Goal: Transaction & Acquisition: Purchase product/service

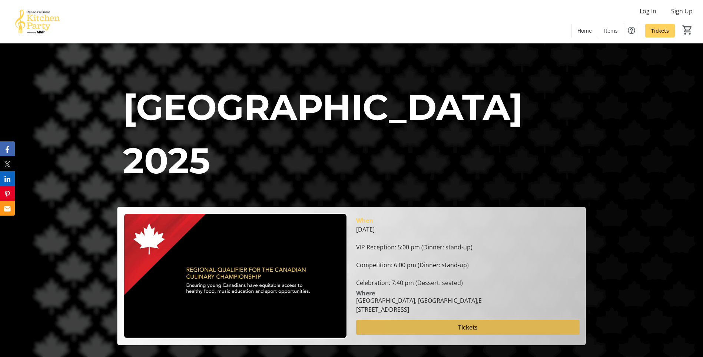
click at [435, 330] on span at bounding box center [468, 327] width 224 height 18
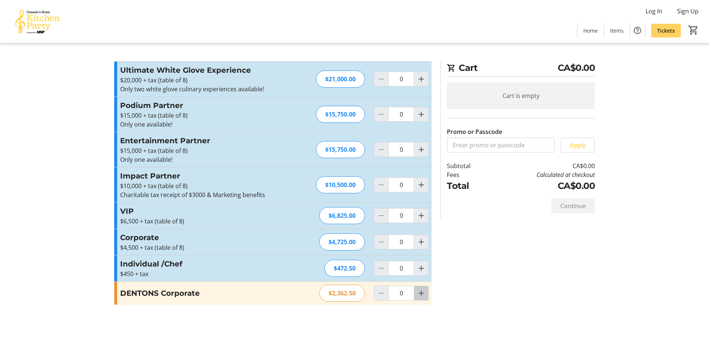
click at [426, 295] on span "Increment by one" at bounding box center [421, 293] width 14 height 14
type input "1"
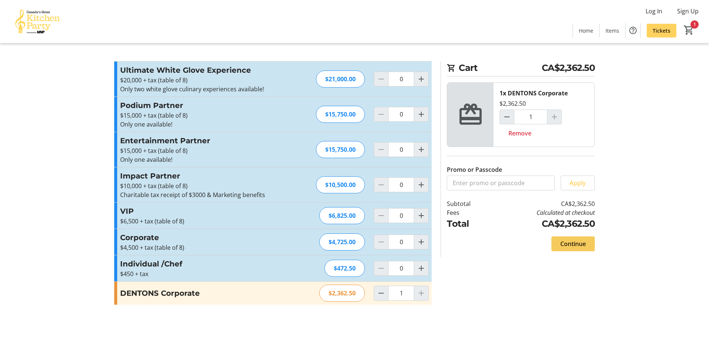
click at [581, 244] on span "Continue" at bounding box center [573, 243] width 26 height 9
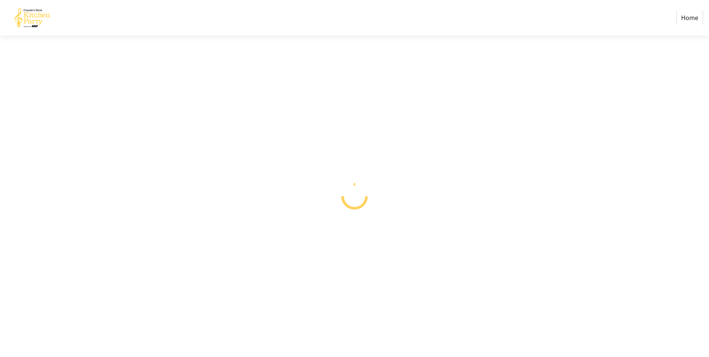
select select "CA"
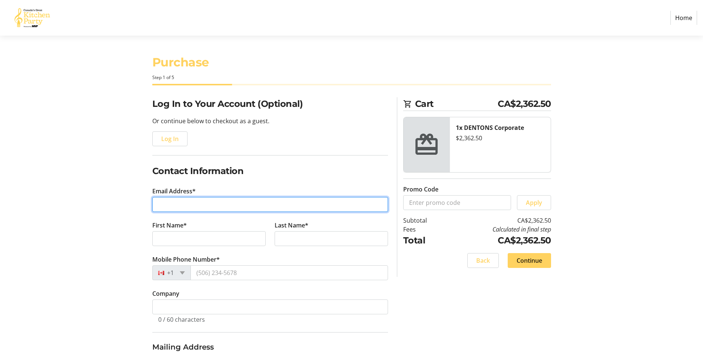
click at [189, 203] on input "Email Address*" at bounding box center [270, 204] width 236 height 15
type input "[PERSON_NAME][EMAIL_ADDRESS][PERSON_NAME][DOMAIN_NAME]"
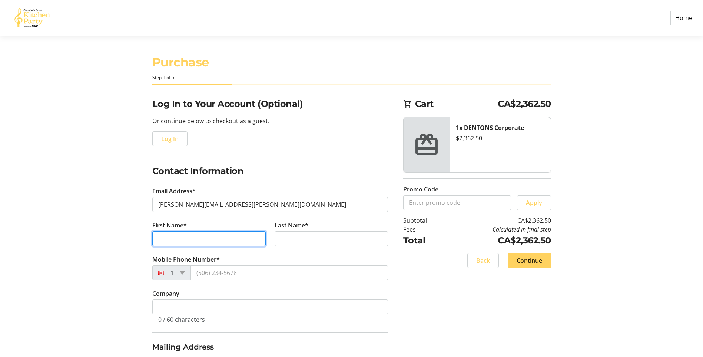
type input "[PERSON_NAME]"
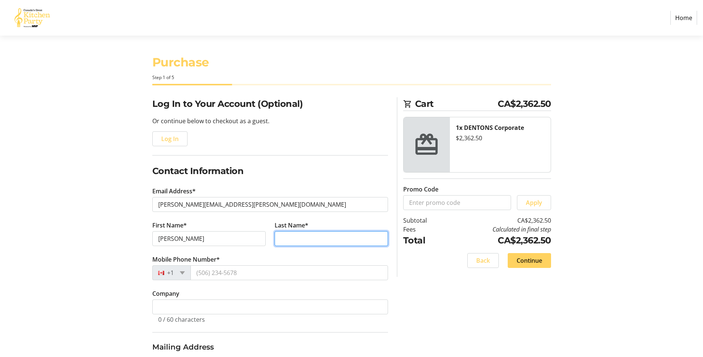
type input "[PERSON_NAME]"
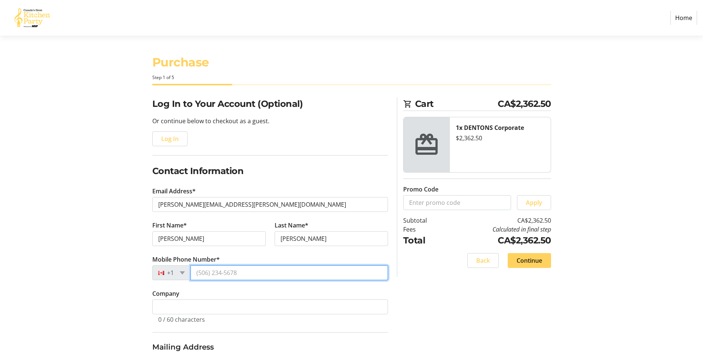
type input "[PHONE_NUMBER]"
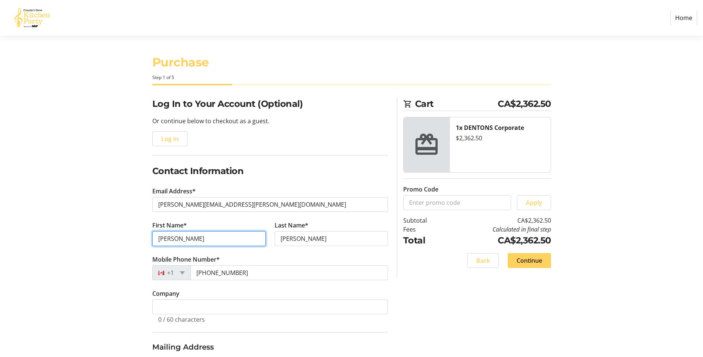
click at [201, 238] on input "[PERSON_NAME]" at bounding box center [208, 238] width 113 height 15
type input "P"
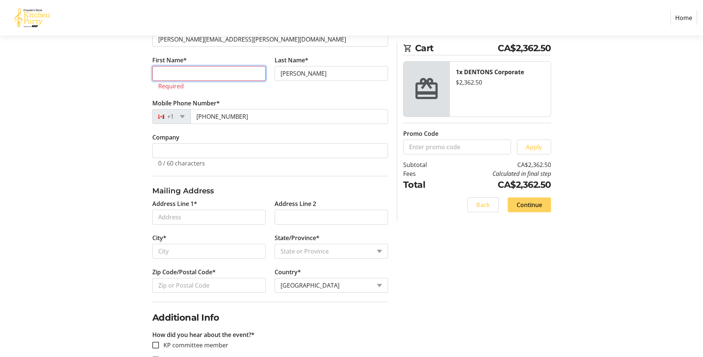
scroll to position [57, 0]
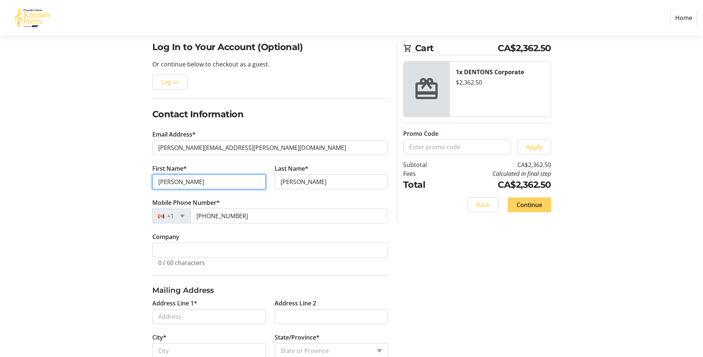
type input "[PERSON_NAME]"
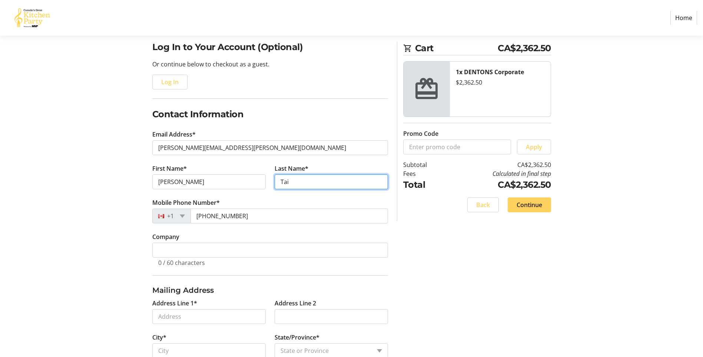
type input "Tai"
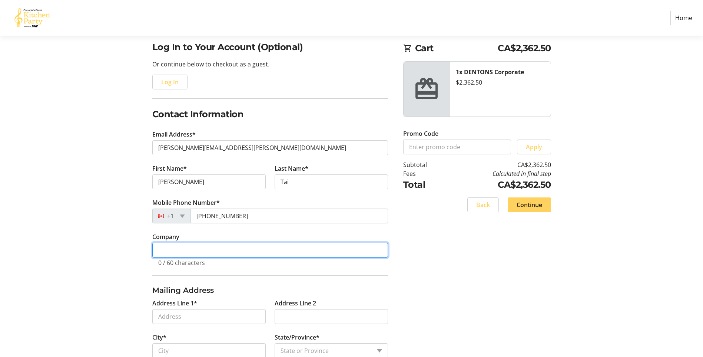
click at [166, 248] on input "Company" at bounding box center [270, 250] width 236 height 15
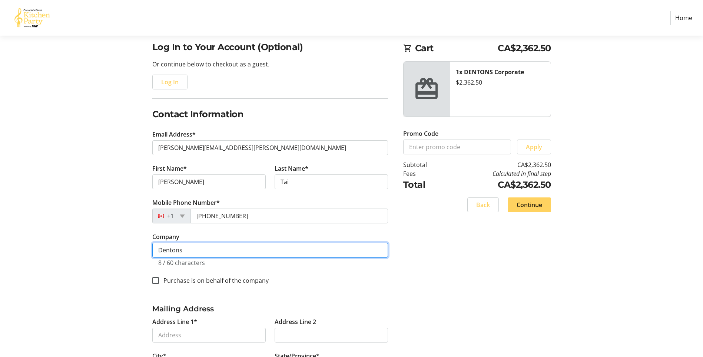
type input "Dentons"
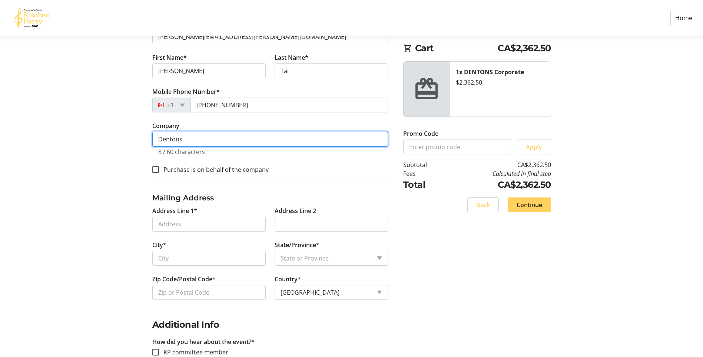
scroll to position [168, 0]
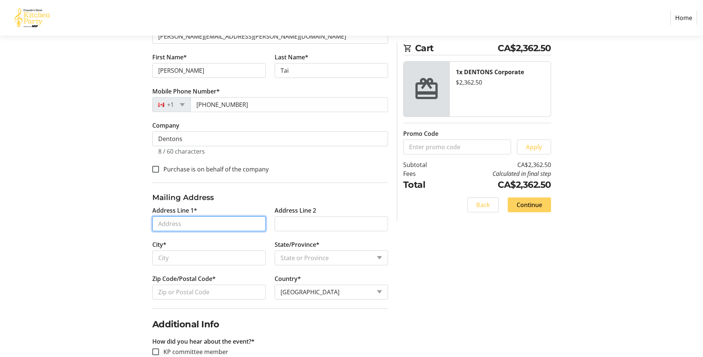
click at [178, 223] on input "Address Line 1*" at bounding box center [208, 223] width 113 height 15
click at [159, 168] on div at bounding box center [156, 169] width 18 height 18
checkbox input "true"
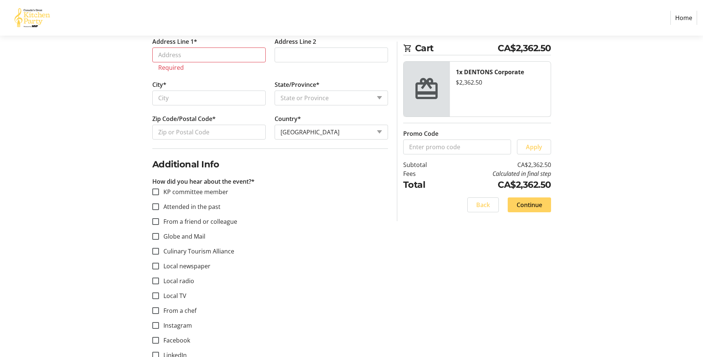
scroll to position [261, 0]
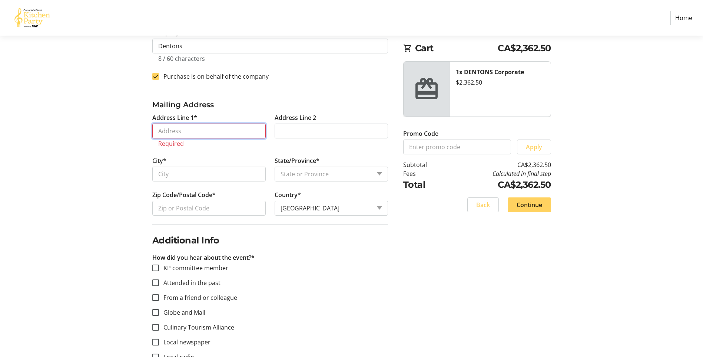
click at [176, 133] on input "Address Line 1*" at bounding box center [208, 130] width 113 height 15
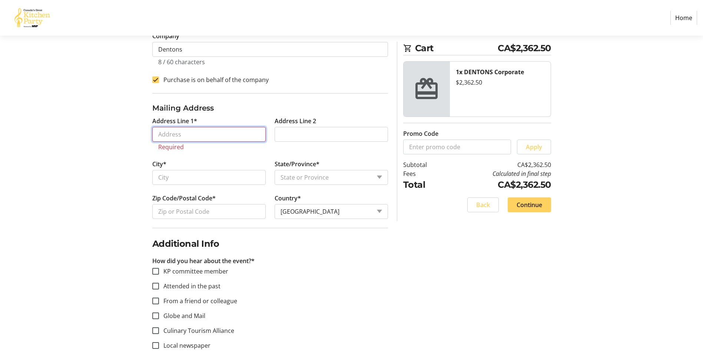
scroll to position [260, 0]
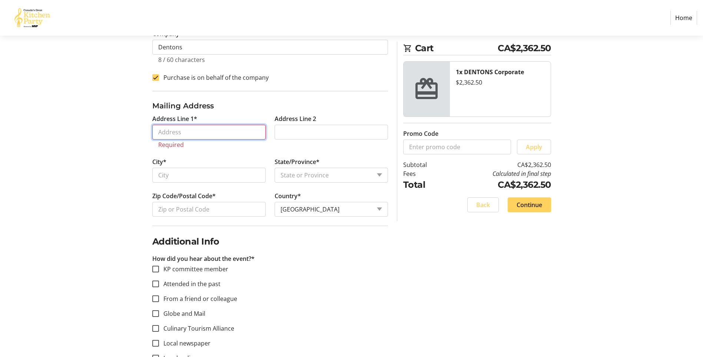
click at [166, 136] on input "Address Line 1*" at bounding box center [208, 132] width 113 height 15
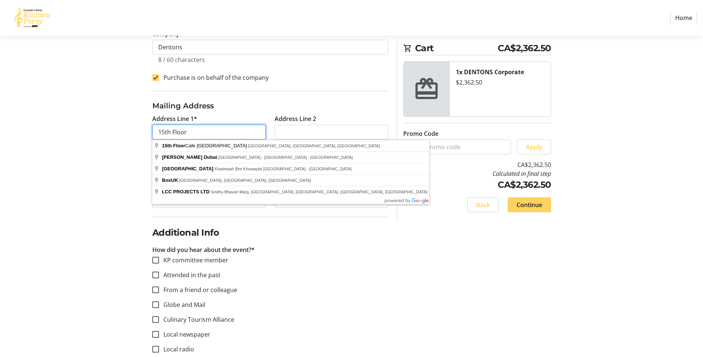
type input "15th Floor"
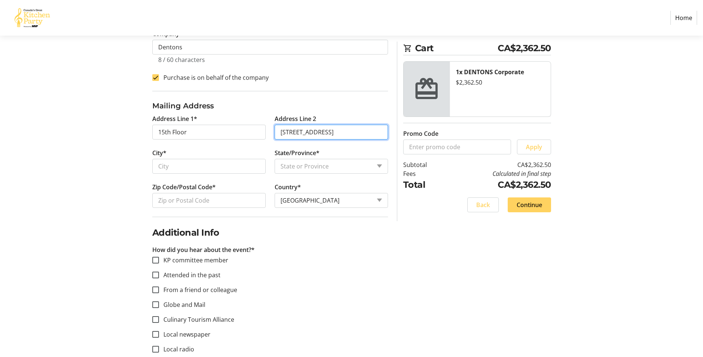
type input "[STREET_ADDRESS]"
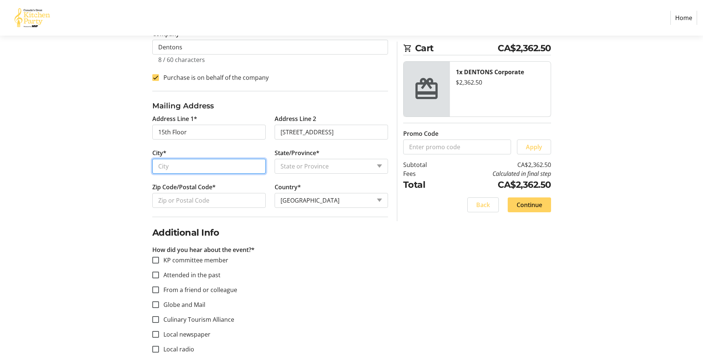
click at [184, 167] on input "City*" at bounding box center [208, 166] width 113 height 15
type input "[GEOGRAPHIC_DATA]"
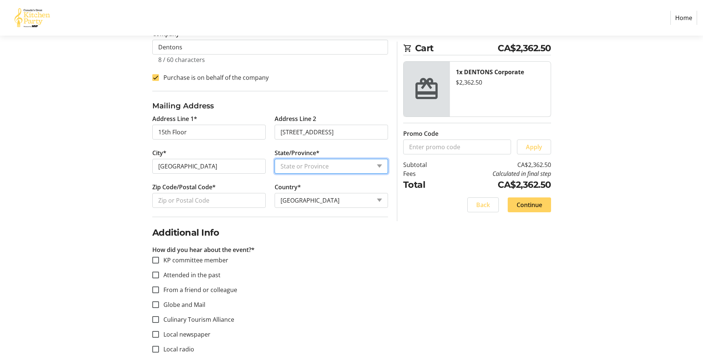
select select "AB"
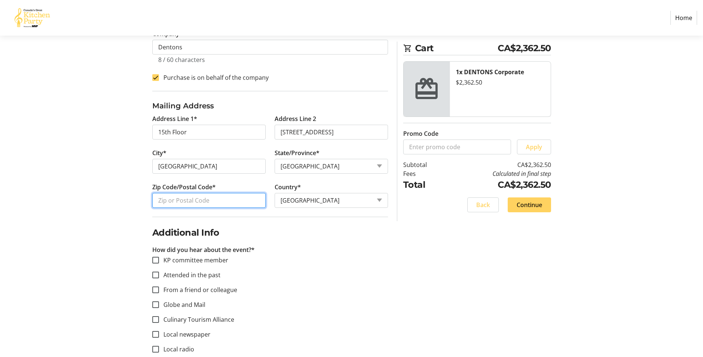
click at [173, 199] on input "Zip Code/Postal Code*" at bounding box center [208, 200] width 113 height 15
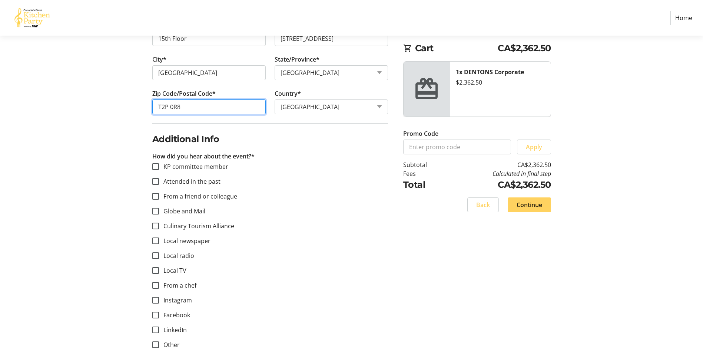
scroll to position [363, 0]
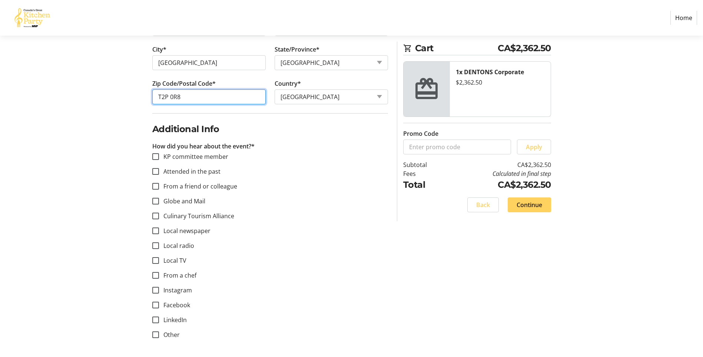
type input "T2P 0R8"
click at [159, 173] on div at bounding box center [156, 171] width 18 height 18
checkbox input "true"
click at [543, 204] on span at bounding box center [529, 205] width 43 height 18
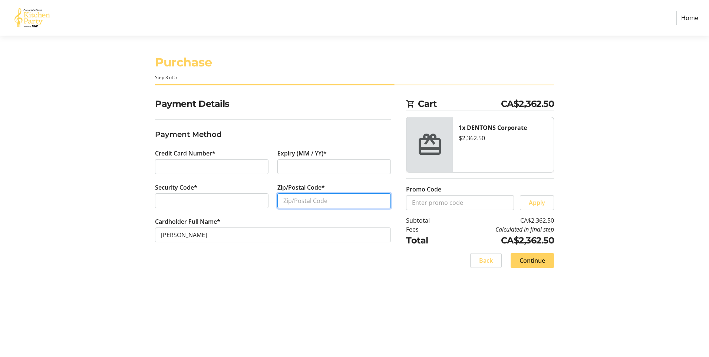
click at [299, 203] on input "Zip/Postal Code*" at bounding box center [333, 200] width 113 height 15
type input "t"
type input "T3B 4R1"
click at [530, 257] on span "Continue" at bounding box center [533, 260] width 26 height 9
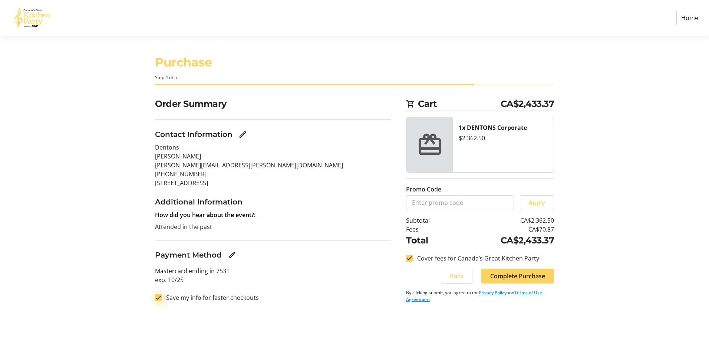
click at [158, 296] on input "Save my info for faster checkouts" at bounding box center [158, 297] width 7 height 7
checkbox input "false"
click at [519, 272] on span "Complete Purchase" at bounding box center [517, 275] width 55 height 9
